Goal: Complete application form

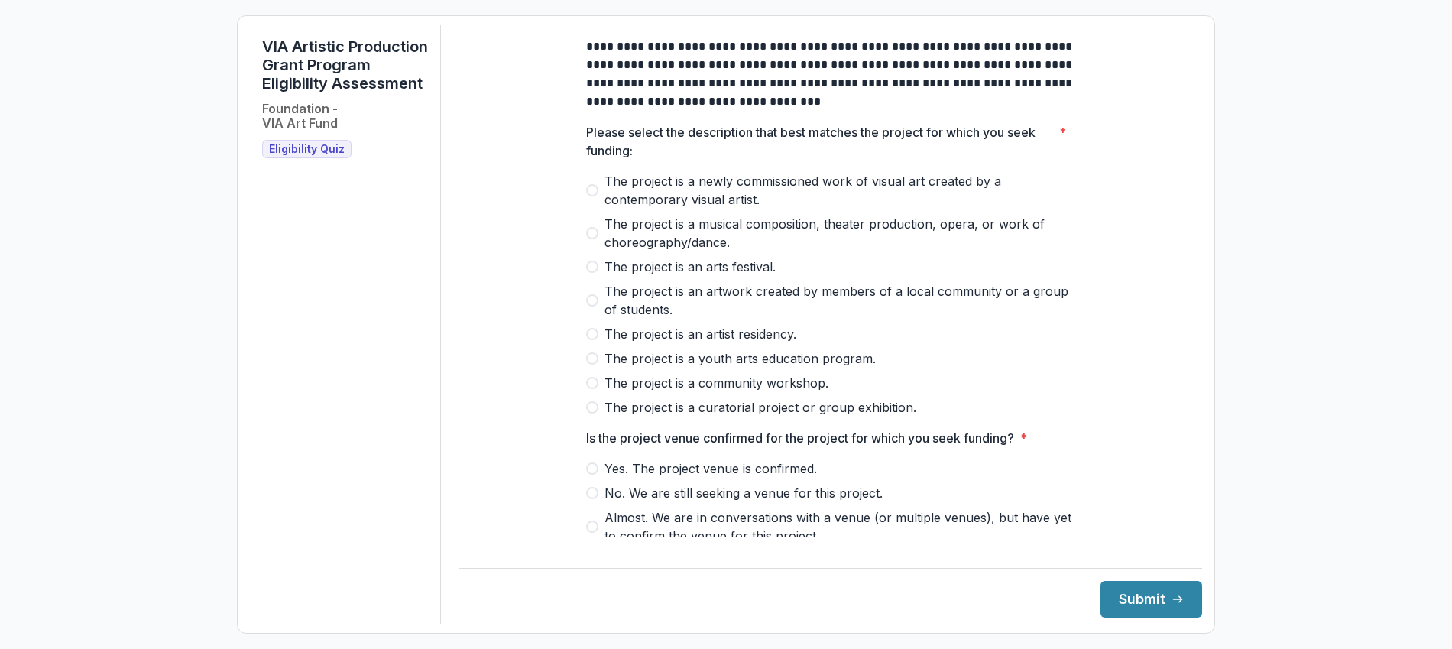
click at [589, 196] on span at bounding box center [592, 190] width 12 height 12
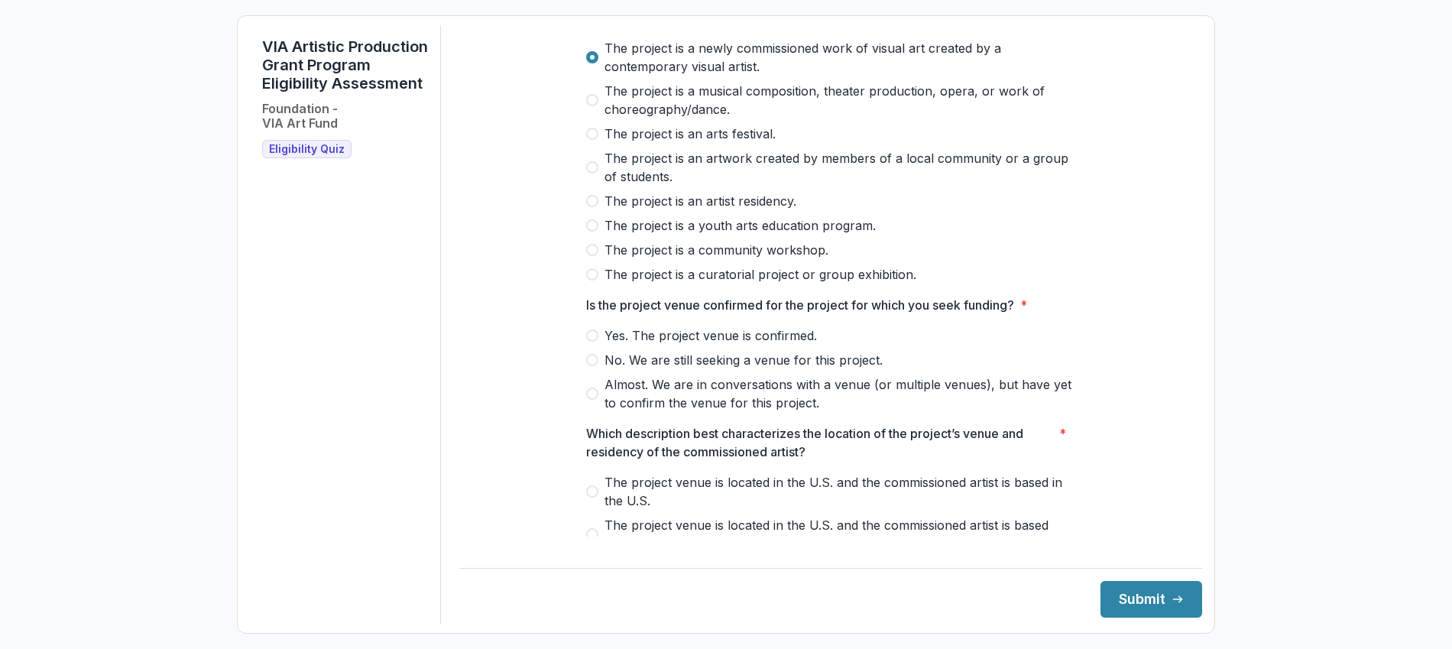
scroll to position [173, 0]
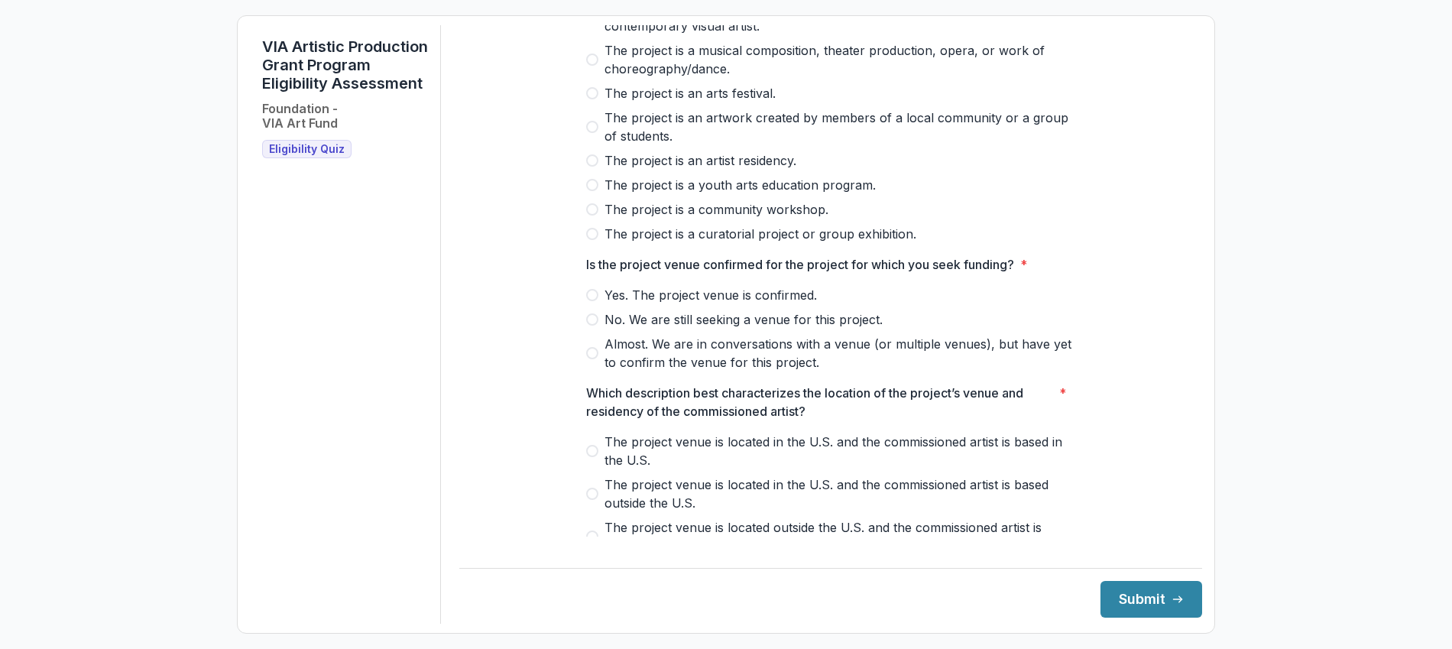
click at [591, 301] on span at bounding box center [592, 295] width 12 height 12
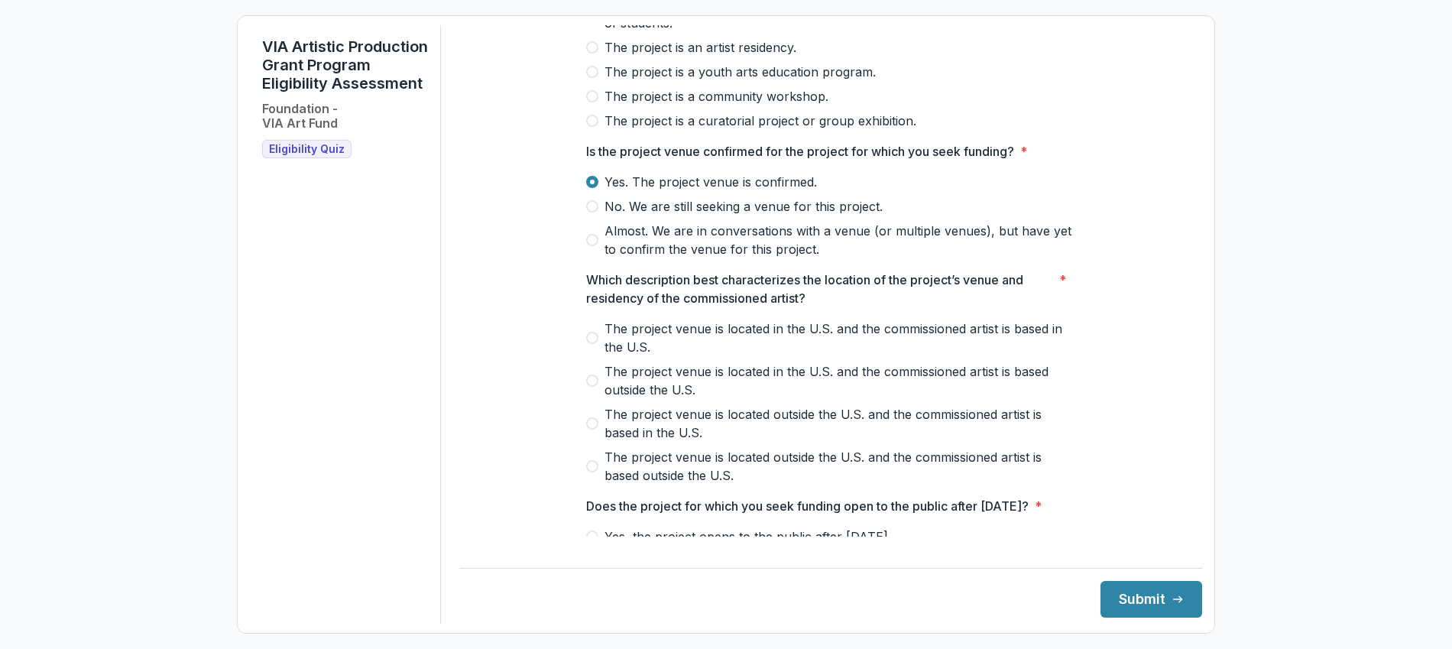
scroll to position [310, 0]
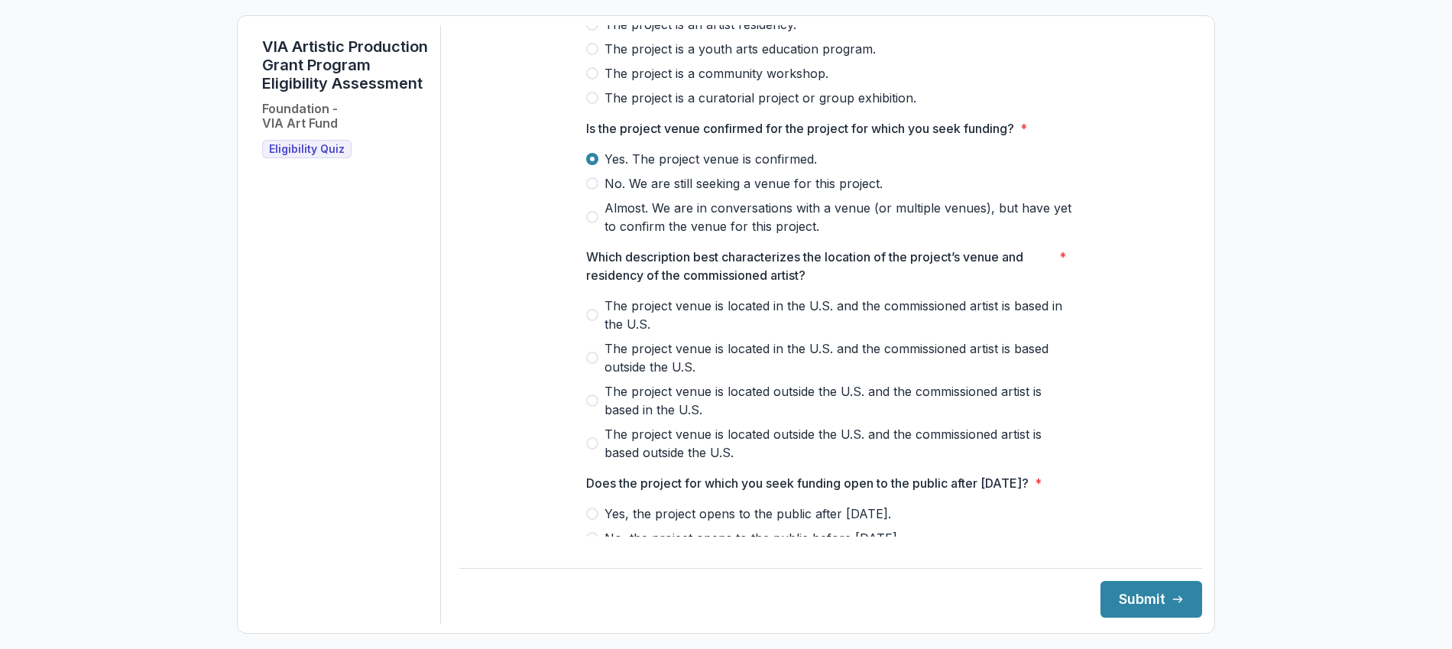
click at [595, 331] on label "The project venue is located in the U.S. and the commissioned artist is based i…" at bounding box center [830, 315] width 489 height 37
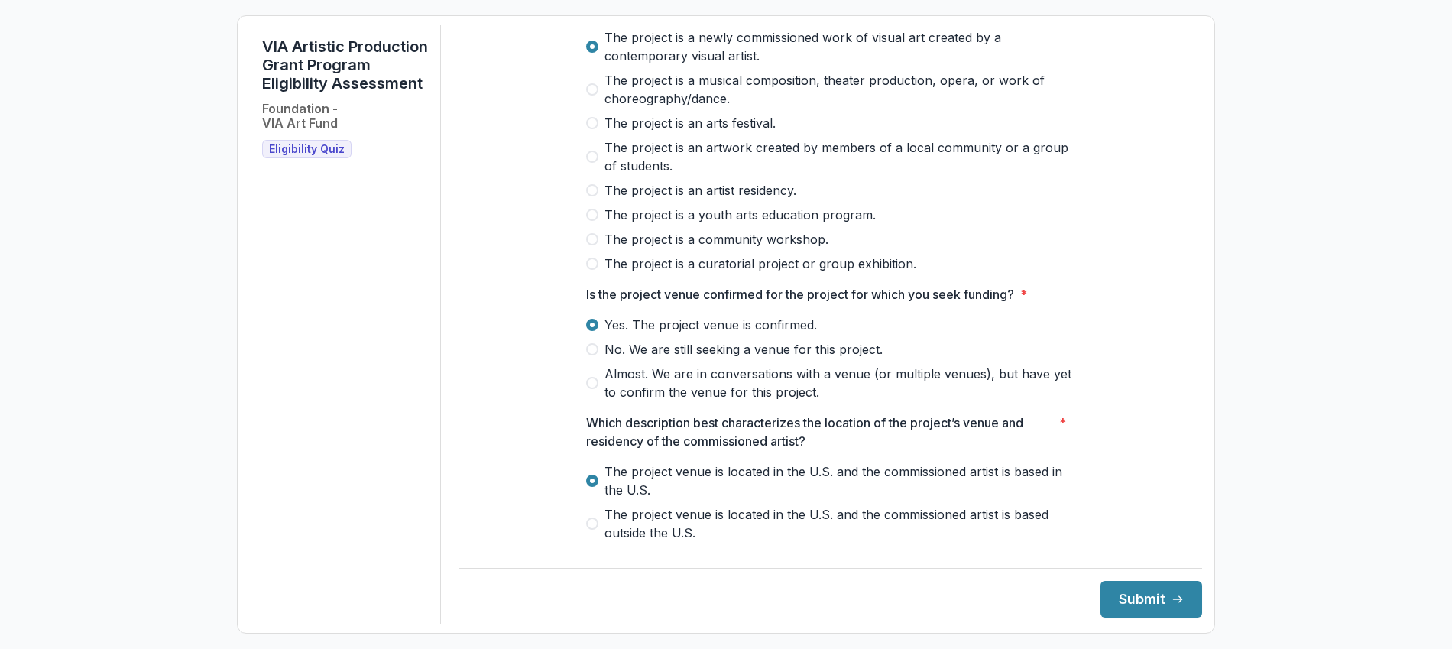
scroll to position [0, 0]
